Goal: Find specific page/section: Locate a particular part of the current website

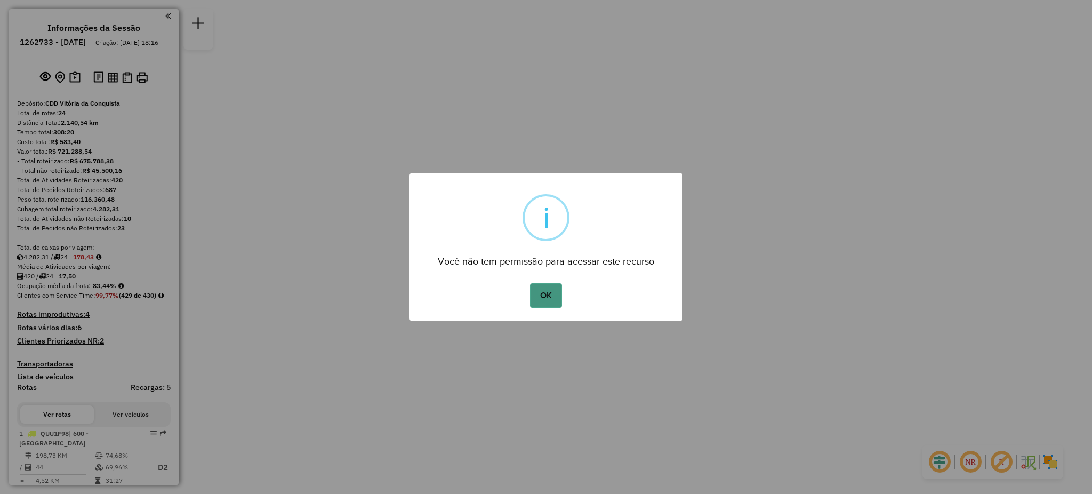
click at [545, 298] on button "OK" at bounding box center [545, 295] width 31 height 25
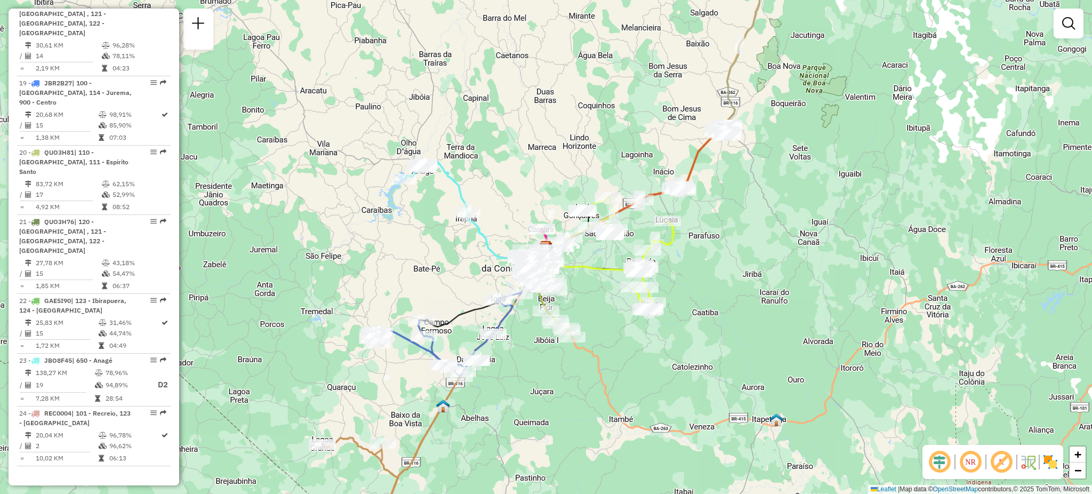
scroll to position [1623, 0]
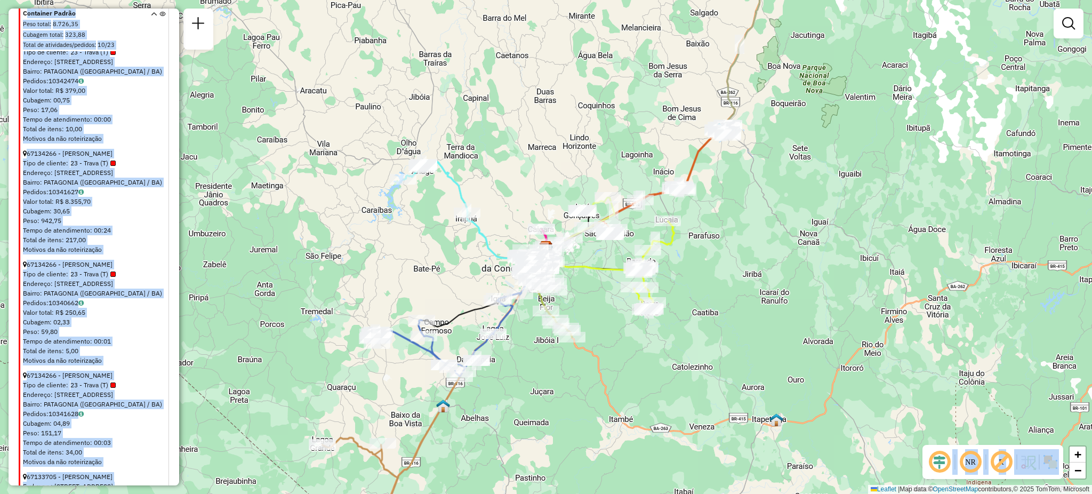
scroll to position [4053, 0]
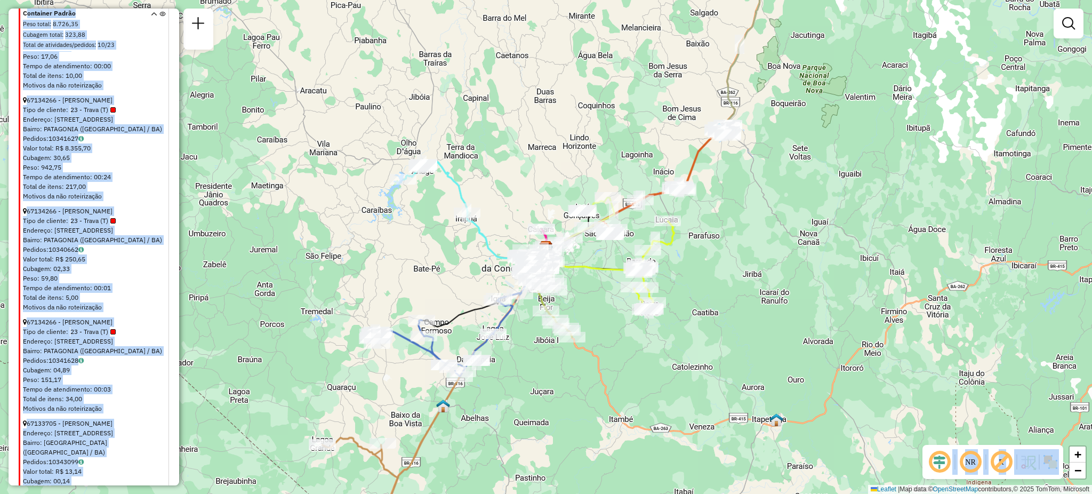
drag, startPoint x: 22, startPoint y: 129, endPoint x: 244, endPoint y: 527, distance: 456.0
click at [244, 493] on html "Aguarde... Pop-up bloqueado! Seu navegador bloqueou automáticamente a abertura …" at bounding box center [546, 247] width 1092 height 494
copy hb-router-mapa "Loremipsu Dolors Amet conse : 4.392,80 Adipisc elits : 543,46 Doeiu te incididu…"
click at [150, 216] on div "Tipo de cliente: 23 - Trava (T)" at bounding box center [95, 221] width 144 height 10
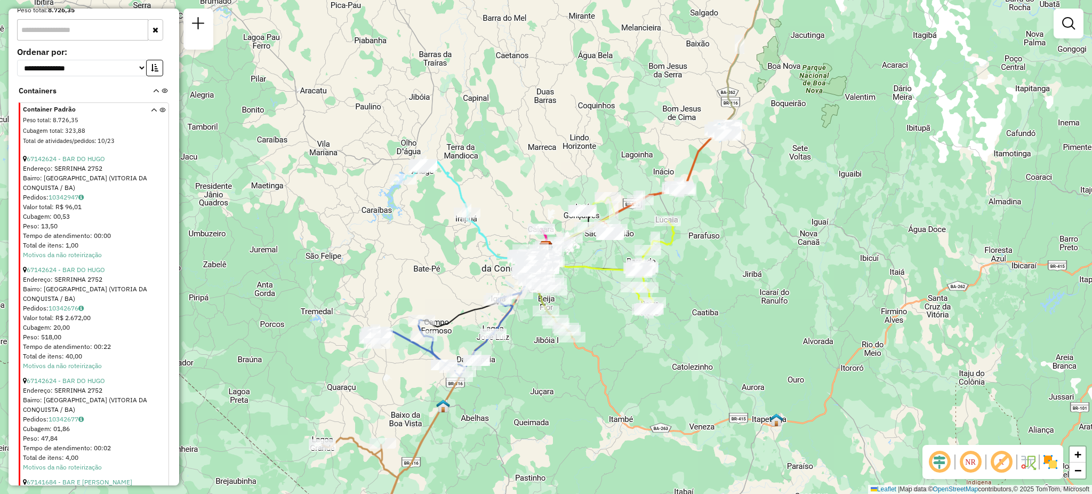
scroll to position [2110, 0]
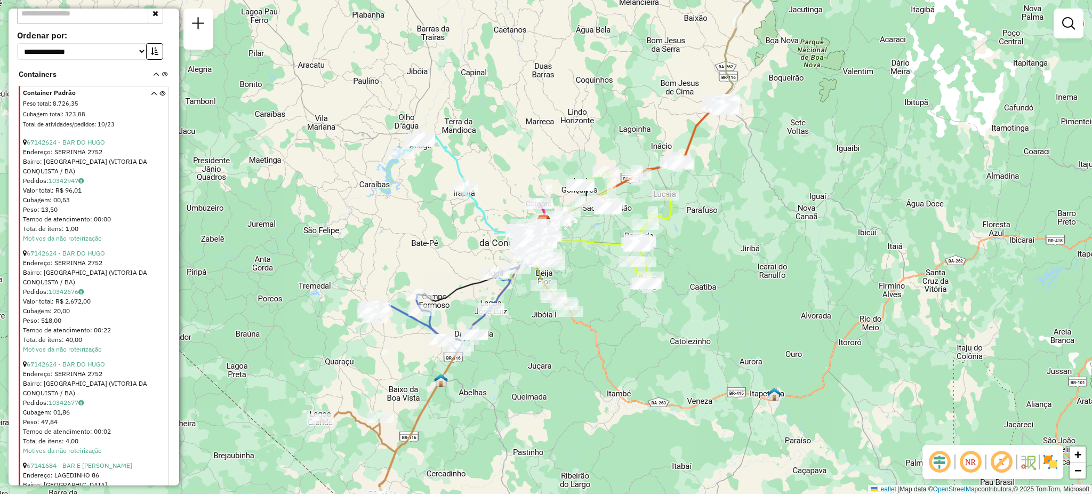
drag, startPoint x: 179, startPoint y: 253, endPoint x: 178, endPoint y: 233, distance: 20.3
click at [178, 233] on hb-router-mapa "Informações da Sessão 1262733 - [DATE] Criação: [DATE] 18:16 Depósito: CDD Vitó…" at bounding box center [546, 247] width 1092 height 494
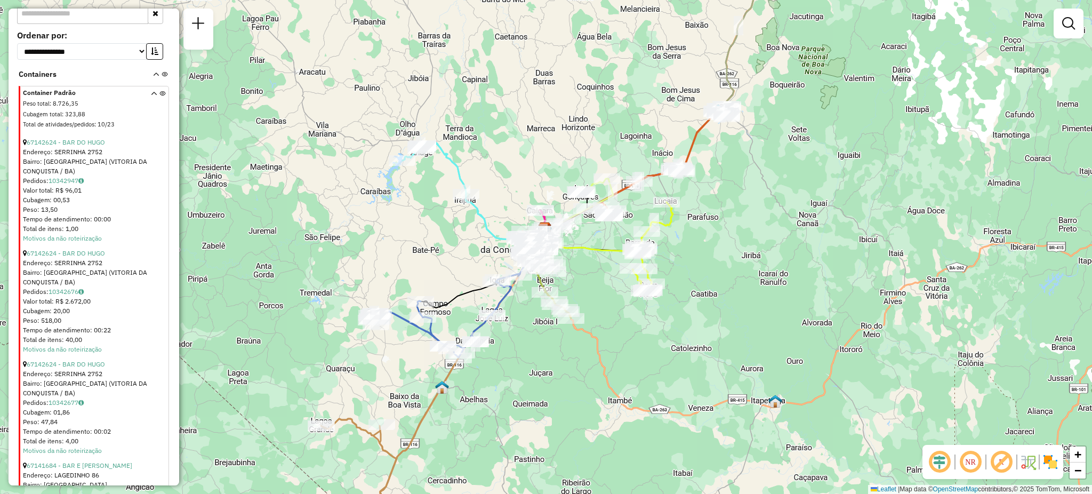
click at [970, 467] on em at bounding box center [971, 462] width 26 height 26
click at [1078, 454] on span "+" at bounding box center [1078, 453] width 7 height 13
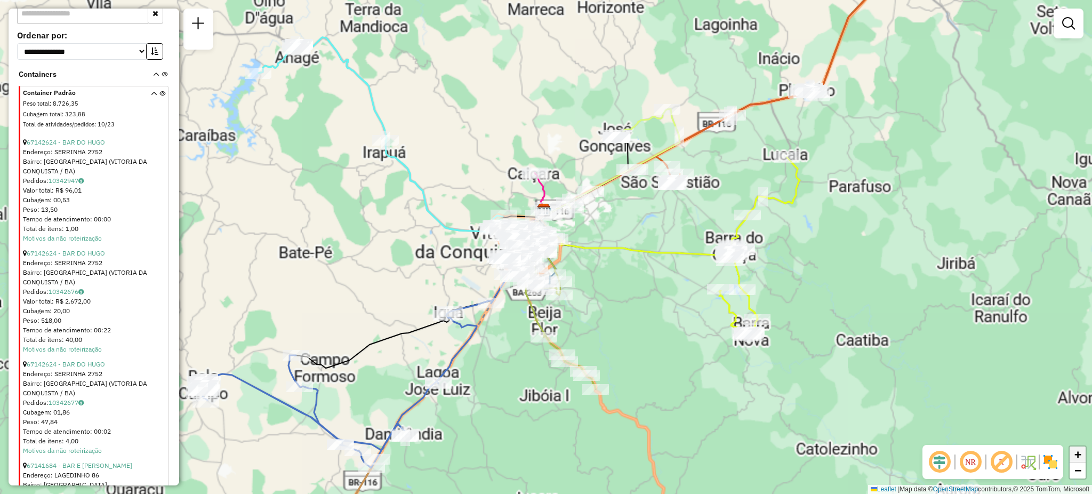
click at [1078, 454] on span "+" at bounding box center [1078, 453] width 7 height 13
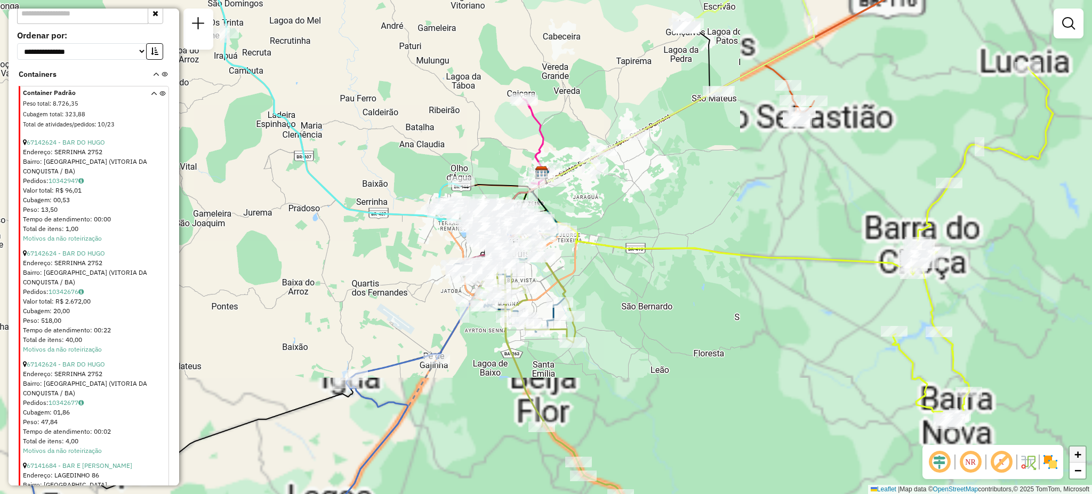
click at [1078, 454] on span "+" at bounding box center [1078, 453] width 7 height 13
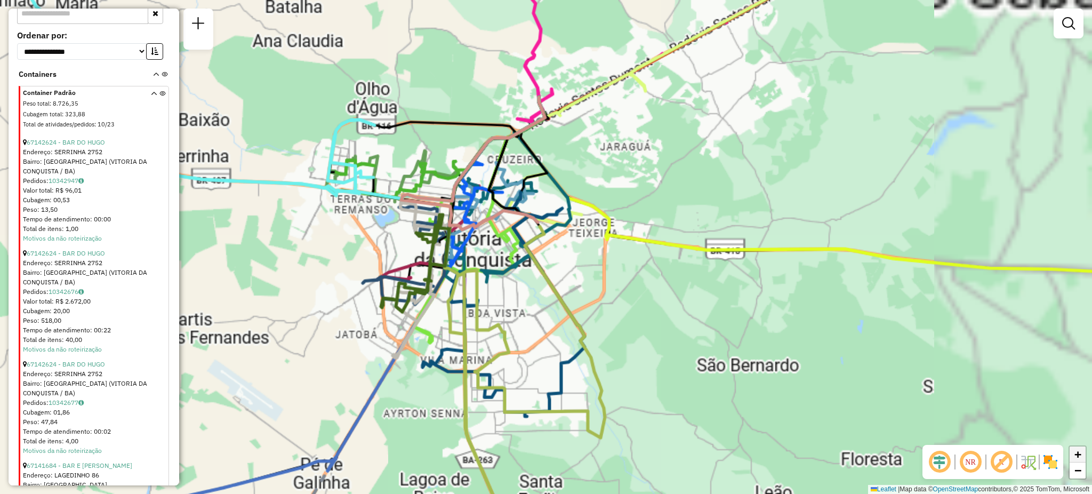
click at [1078, 454] on span "+" at bounding box center [1078, 453] width 7 height 13
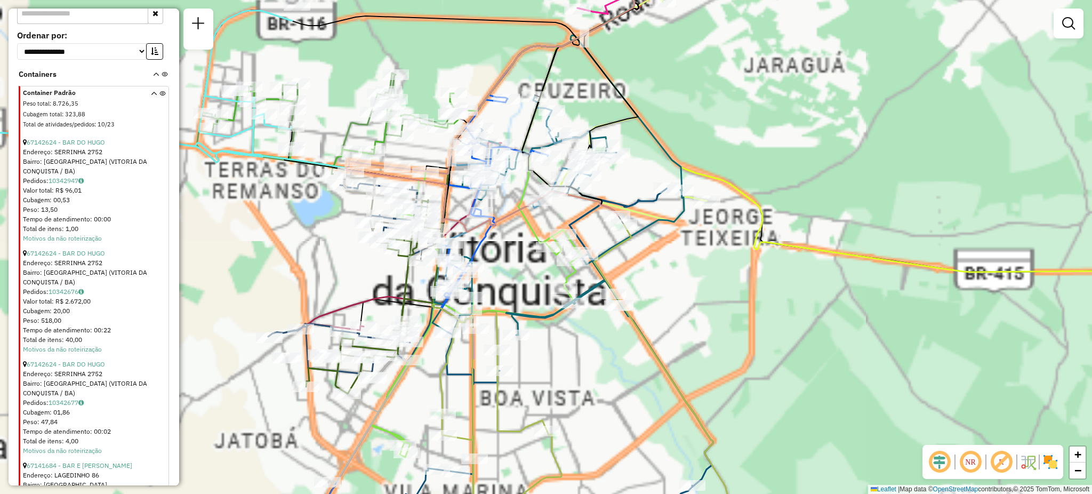
drag, startPoint x: 518, startPoint y: 350, endPoint x: 613, endPoint y: 370, distance: 97.5
click at [613, 370] on div "Janela de atendimento Grade de atendimento Capacidade Transportadoras Veículos …" at bounding box center [546, 247] width 1092 height 494
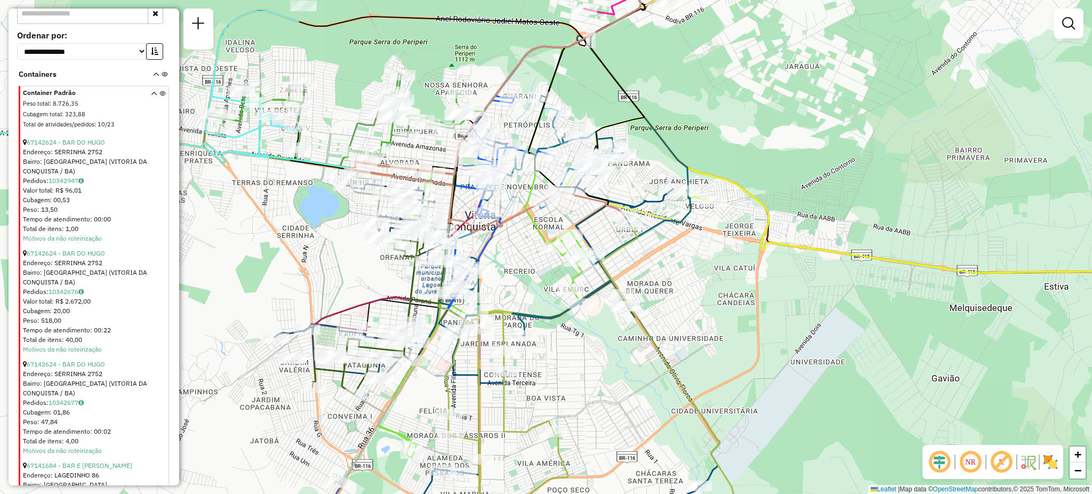
scroll to position [1693, 0]
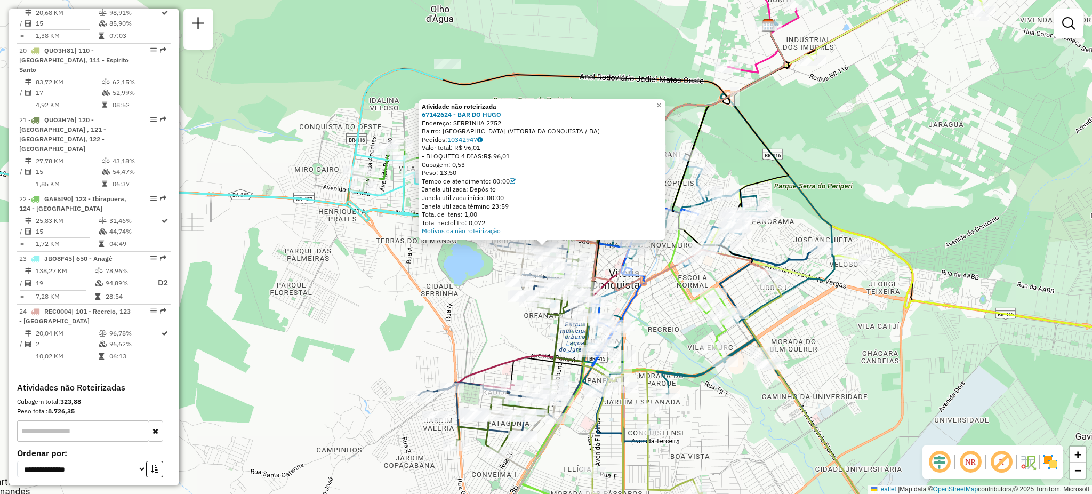
click at [439, 281] on div "Atividade não roteirizada 67142624 - BAR DO [PERSON_NAME]: SERRINHA 2752 [GEOGR…" at bounding box center [546, 247] width 1092 height 494
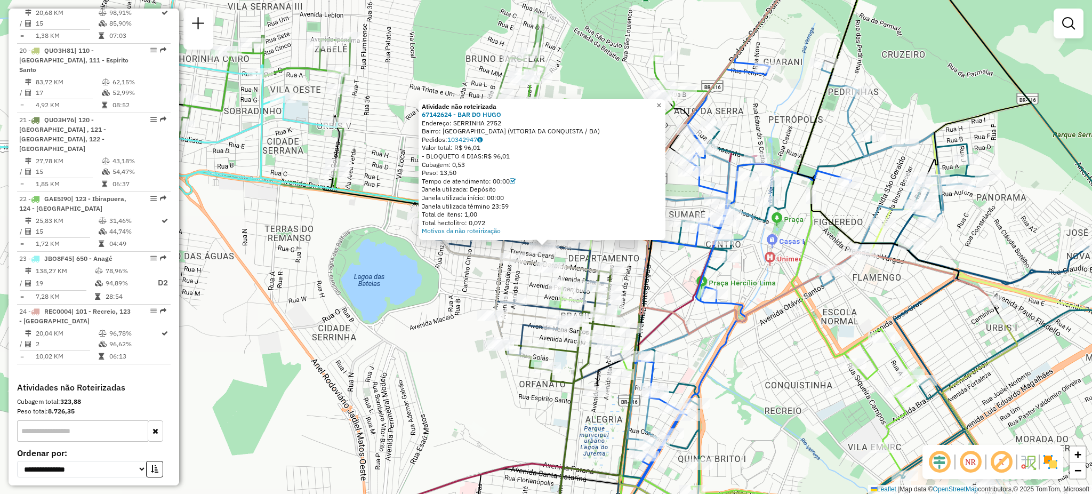
click at [661, 101] on span "×" at bounding box center [659, 105] width 5 height 9
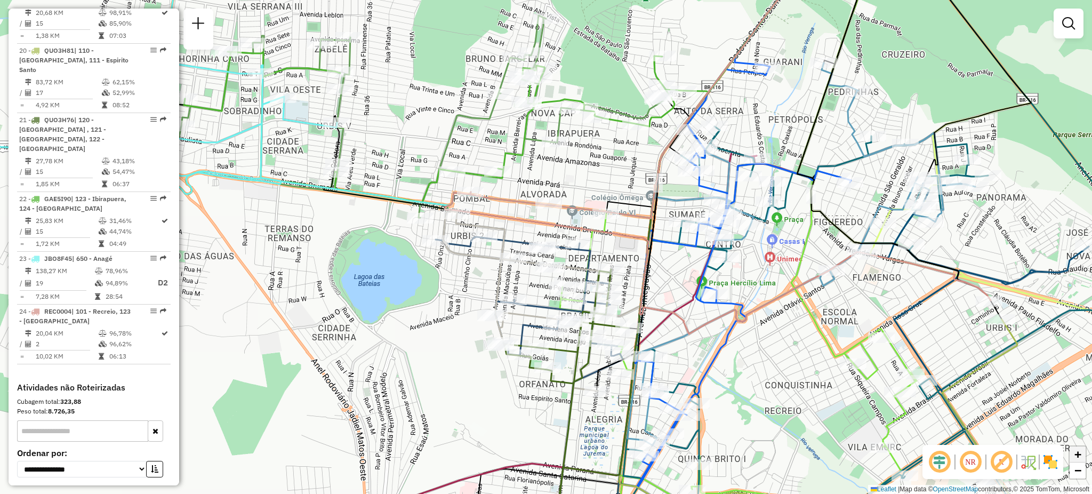
click at [1082, 462] on link "+" at bounding box center [1078, 454] width 16 height 16
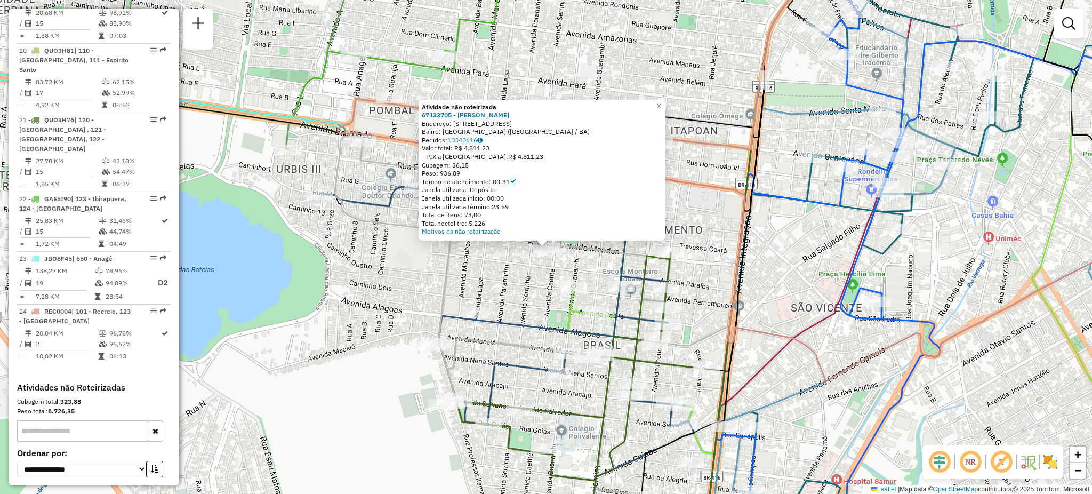
click at [471, 268] on div "Atividade não roteirizada 67133705 - [PERSON_NAME]: [STREET_ADDRESS] Pedidos: 1…" at bounding box center [546, 247] width 1092 height 494
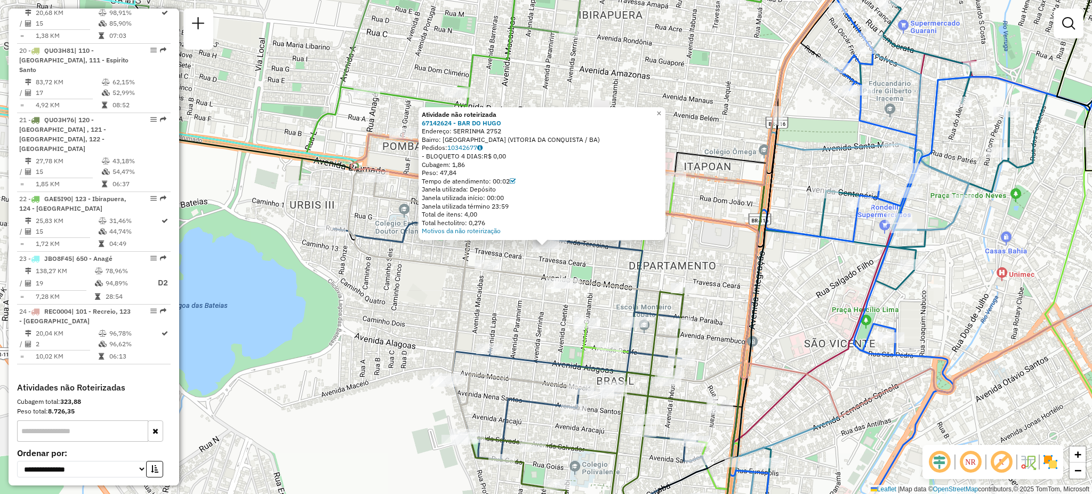
click at [522, 252] on div "Atividade não roteirizada 67142624 - BAR DO [PERSON_NAME]: SERRINHA 2752 Bairro…" at bounding box center [546, 247] width 1092 height 494
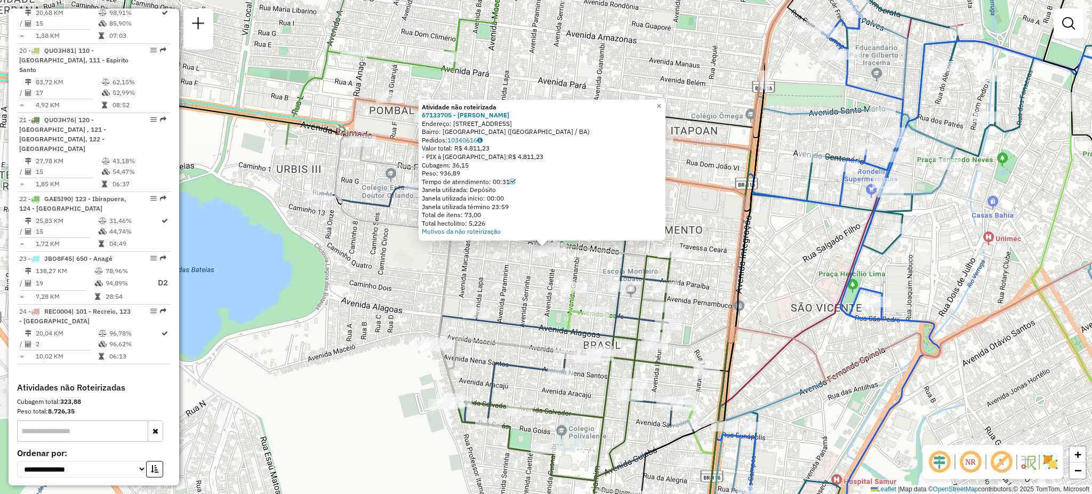
click at [500, 276] on div "Atividade não roteirizada 67133705 - [PERSON_NAME]: [STREET_ADDRESS] Pedidos: 1…" at bounding box center [546, 247] width 1092 height 494
